Goal: Task Accomplishment & Management: Complete application form

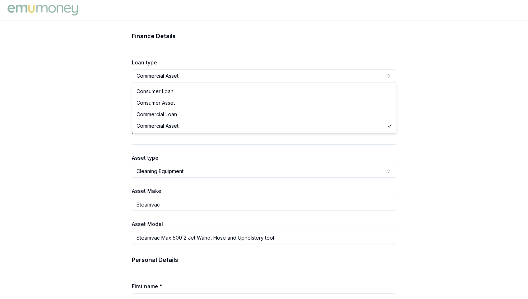
click at [178, 74] on html "Finance Details Loan type Commercial Asset Consumer Loan Consumer Asset Commerc…" at bounding box center [264, 149] width 528 height 299
click at [177, 76] on html "Finance Details Loan type Consumer Loan Consumer Loan Consumer Asset Commercial…" at bounding box center [264, 149] width 528 height 299
select select "CONSUMER_ASSET"
click at [171, 111] on input "5750" at bounding box center [264, 108] width 264 height 13
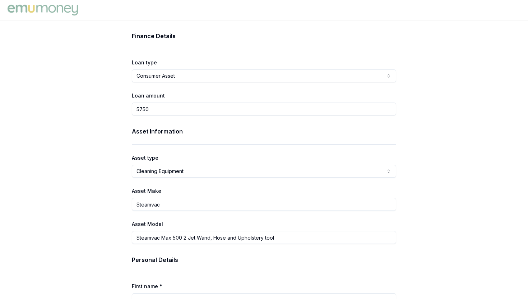
type input "$5,750.00"
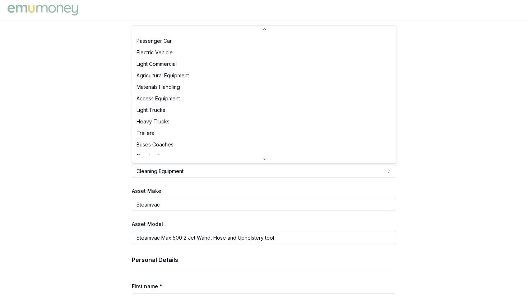
click at [179, 165] on html "Finance Details Loan type Consumer Asset Consumer Loan Consumer Asset Commercia…" at bounding box center [264, 149] width 528 height 299
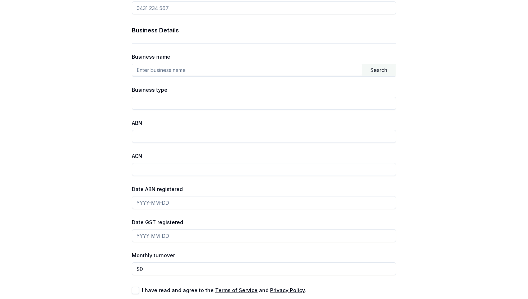
scroll to position [421, 0]
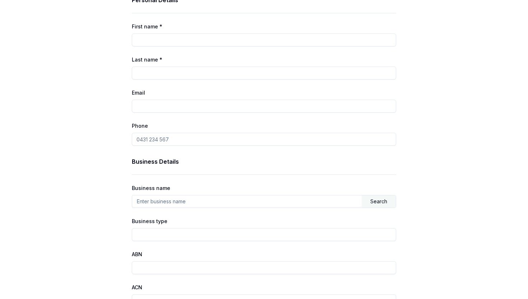
click at [144, 36] on input "First name *" at bounding box center [264, 39] width 264 height 13
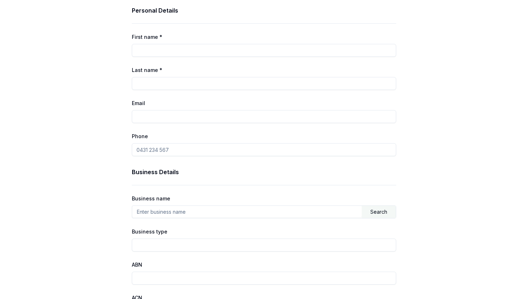
scroll to position [247, 0]
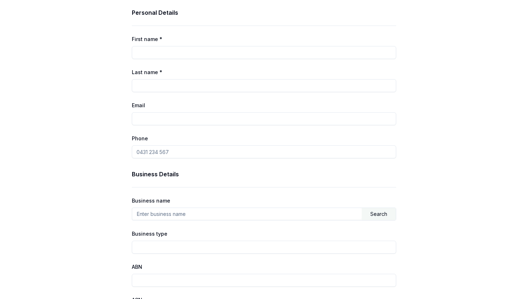
click at [148, 51] on input "First name *" at bounding box center [264, 52] width 264 height 13
type input "[PERSON_NAME]"
click at [152, 87] on input "Last name *" at bounding box center [264, 85] width 264 height 13
type input "Halwan"
click at [152, 117] on input "Email" at bounding box center [264, 118] width 264 height 13
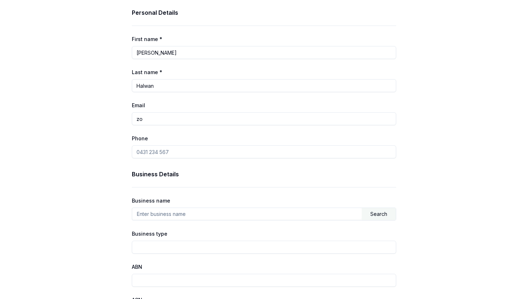
type input "z"
type input "[EMAIL_ADDRESS][DOMAIN_NAME]"
click at [169, 154] on input "Phone" at bounding box center [264, 151] width 264 height 13
type input "0447 066 550"
click at [170, 213] on input "text" at bounding box center [247, 213] width 230 height 11
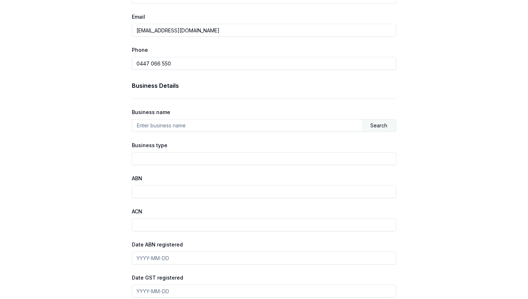
scroll to position [336, 0]
type input "s"
type input "Blue Bubble Cleaning"
click at [161, 158] on input "Business type" at bounding box center [264, 157] width 264 height 13
type input "Sole trader"
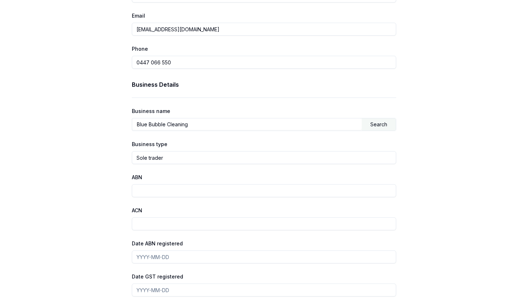
click at [136, 211] on label "ACN" at bounding box center [137, 210] width 10 height 6
click at [136, 217] on input "ACN" at bounding box center [264, 223] width 264 height 13
click at [136, 211] on label "ACN" at bounding box center [137, 210] width 10 height 6
click at [136, 217] on input "ACN" at bounding box center [264, 223] width 264 height 13
click at [136, 211] on label "ACN" at bounding box center [137, 210] width 10 height 6
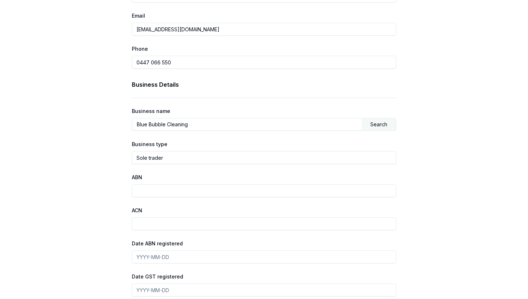
click at [136, 217] on input "ACN" at bounding box center [264, 223] width 264 height 13
click at [141, 211] on label "ACN" at bounding box center [137, 210] width 10 height 6
click at [141, 217] on input "ACN" at bounding box center [264, 223] width 264 height 13
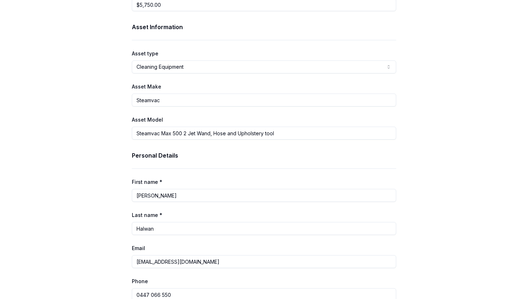
scroll to position [0, 0]
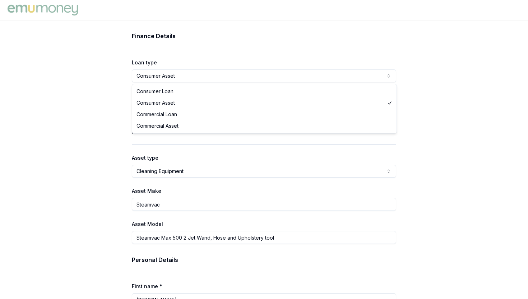
click at [168, 75] on html "Finance Details Loan type Consumer Asset Consumer Loan Consumer Asset Commercia…" at bounding box center [264, 149] width 528 height 299
select select "CONSUMER_LOAN"
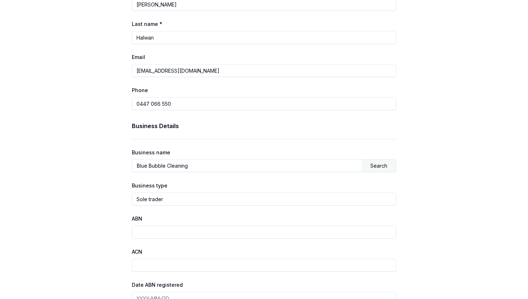
scroll to position [421, 0]
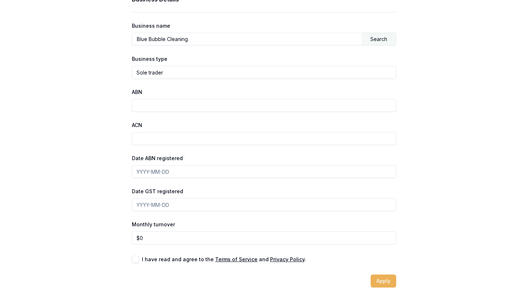
click at [181, 107] on input "ABN" at bounding box center [264, 105] width 264 height 13
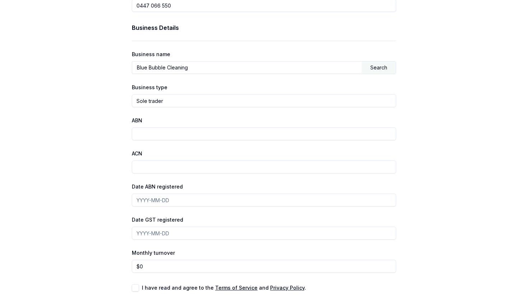
scroll to position [392, 0]
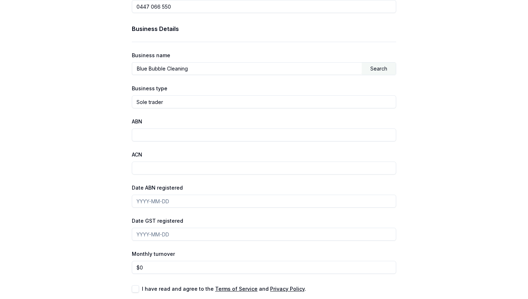
click at [153, 168] on input "ACN" at bounding box center [264, 167] width 264 height 13
click at [164, 135] on input "ABN" at bounding box center [264, 134] width 264 height 13
type input "20199311890"
click at [163, 201] on input "Date ABN registered" at bounding box center [264, 200] width 264 height 13
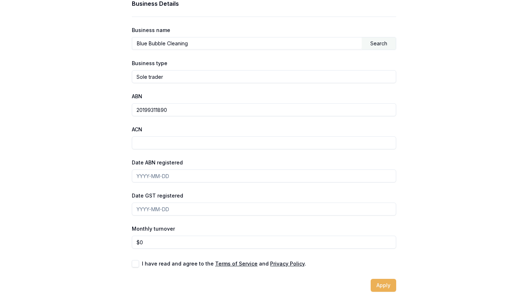
scroll to position [421, 0]
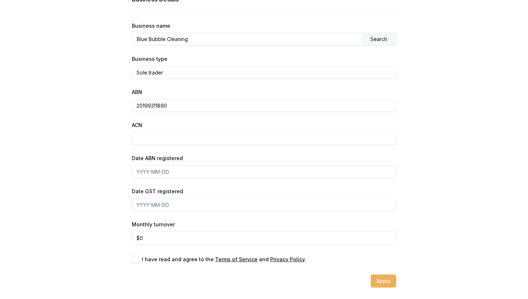
click at [150, 107] on input "20199311890" at bounding box center [264, 105] width 264 height 13
click at [144, 171] on input "Date ABN registered" at bounding box center [264, 171] width 264 height 13
type input "2"
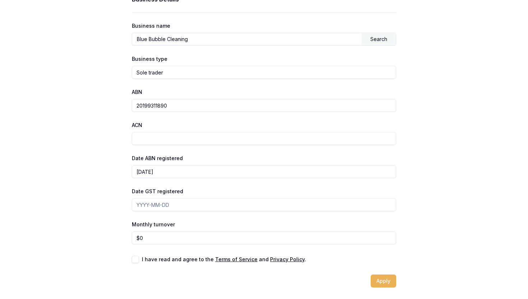
type input "[DATE]"
click at [212, 204] on input "Date GST registered" at bounding box center [264, 204] width 264 height 13
type input "[DATE]"
type input "0"
click at [157, 238] on input "0" at bounding box center [264, 237] width 264 height 13
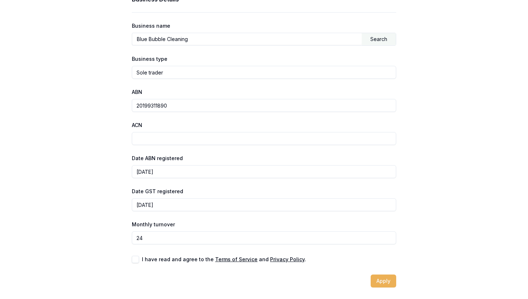
type input "2"
type input "1"
type input "$2,500"
click at [137, 260] on button "button" at bounding box center [135, 258] width 7 height 7
checkbox input "true"
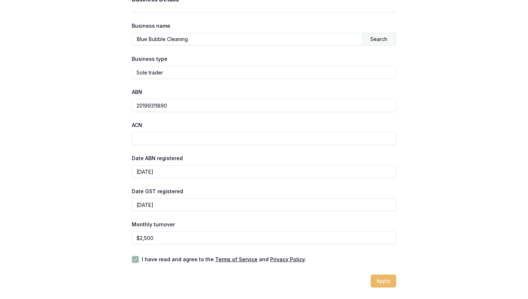
click at [380, 283] on button "Apply" at bounding box center [384, 280] width 26 height 13
